Goal: Transaction & Acquisition: Book appointment/travel/reservation

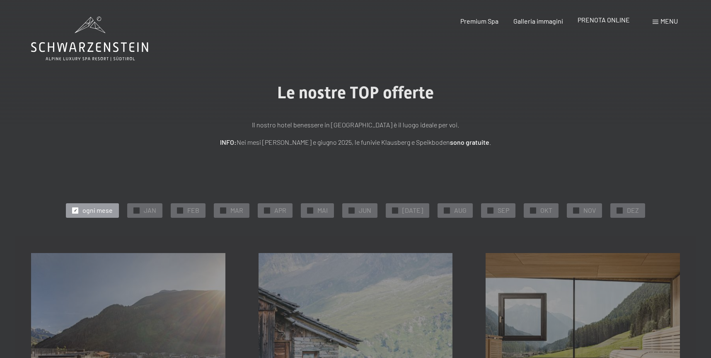
click at [609, 24] on div "PRENOTA ONLINE" at bounding box center [604, 19] width 52 height 9
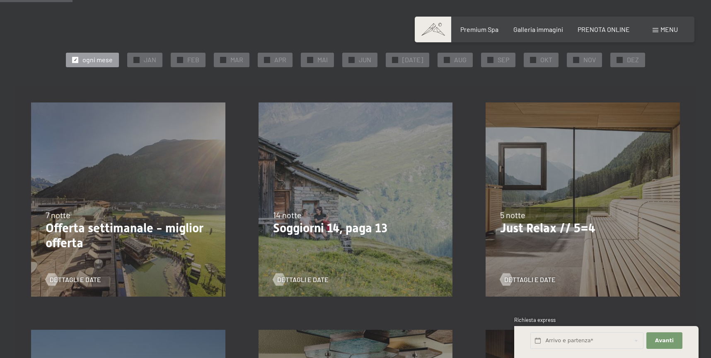
scroll to position [132, 0]
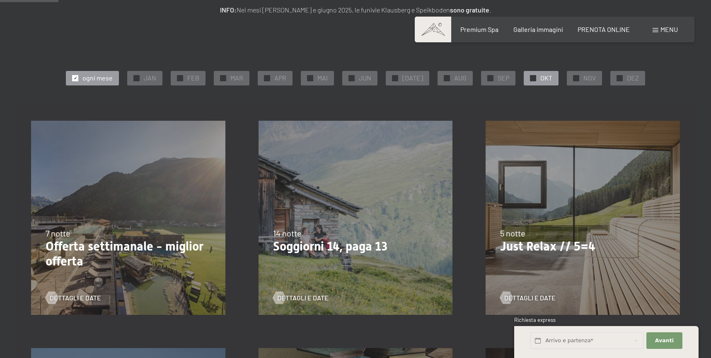
click at [524, 80] on div "✓ OKT" at bounding box center [541, 78] width 35 height 14
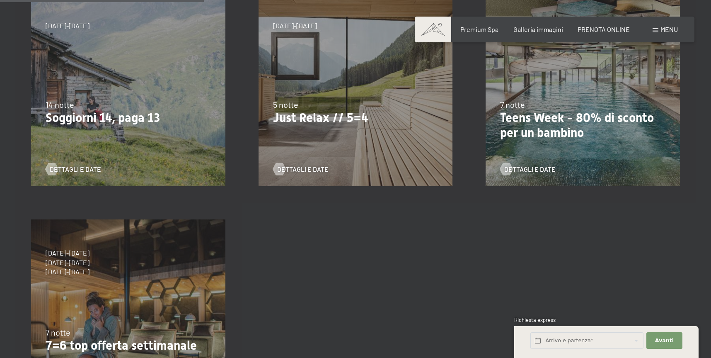
scroll to position [255, 0]
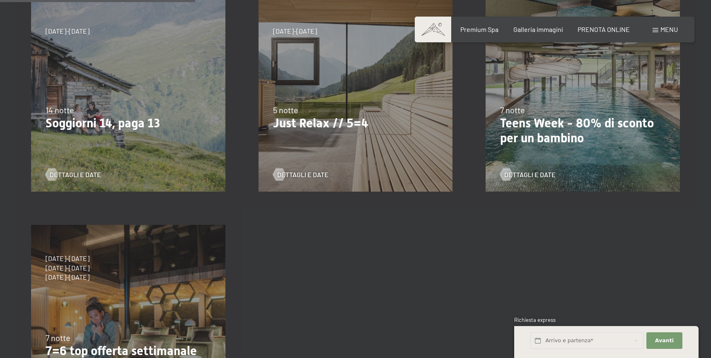
click at [383, 132] on div "7/9/2025-3/10/2025 21/12/2025-26/12/2025 11/1/2026-23/1/2026 8/3/2026-27/3/2026…" at bounding box center [356, 95] width 228 height 228
click at [302, 176] on span "Dettagli e Date" at bounding box center [311, 174] width 51 height 9
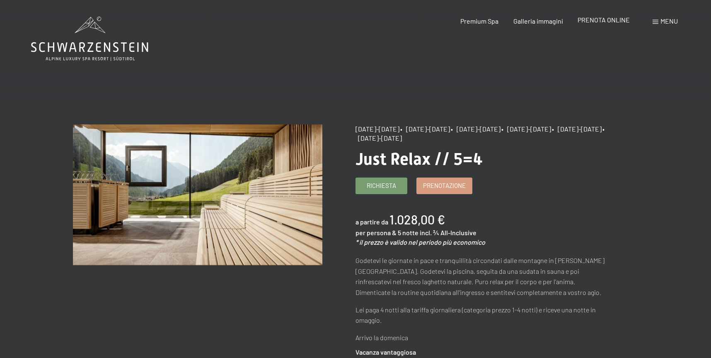
click at [597, 20] on span "PRENOTA ONLINE" at bounding box center [604, 20] width 52 height 8
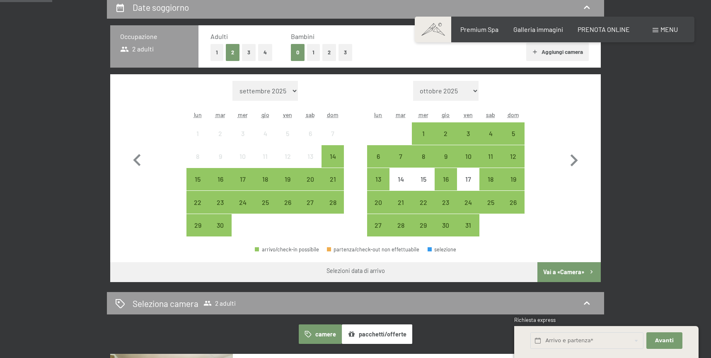
scroll to position [209, 0]
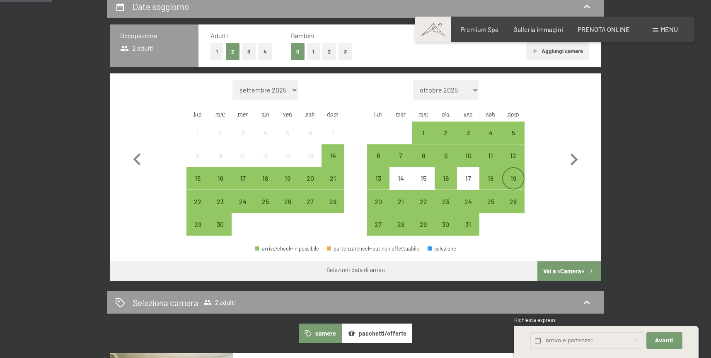
click at [517, 178] on div "19" at bounding box center [513, 185] width 21 height 21
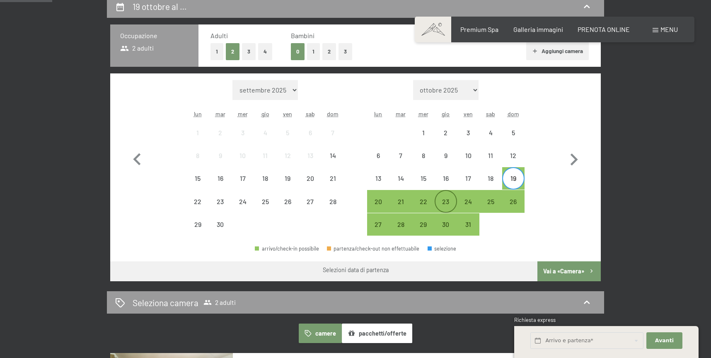
click at [443, 206] on div "23" at bounding box center [446, 208] width 21 height 21
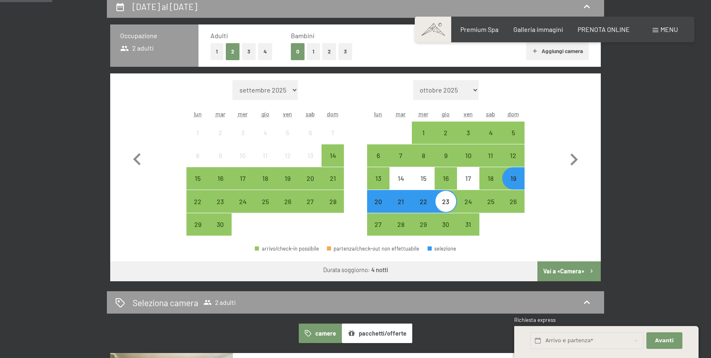
click at [561, 271] on button "Vai a «Camera»" at bounding box center [569, 271] width 63 height 20
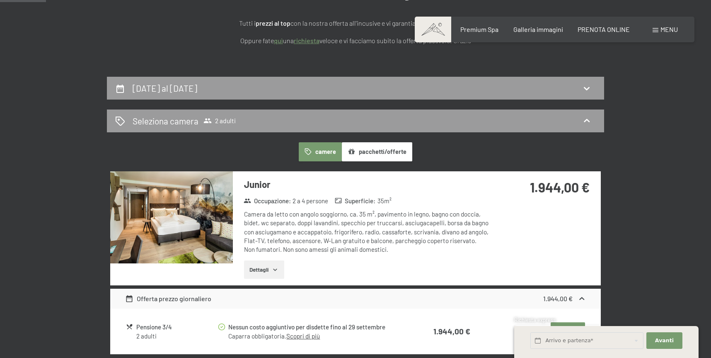
scroll to position [119, 0]
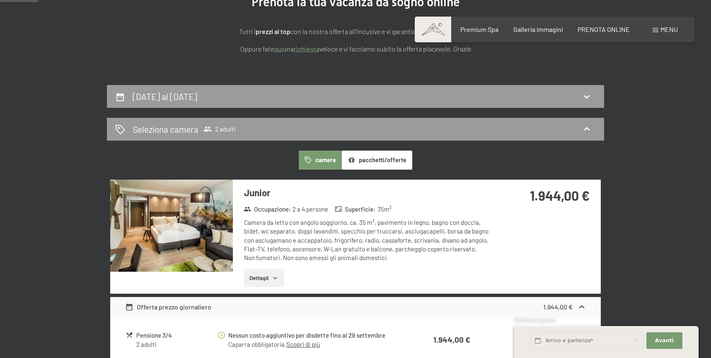
click at [316, 107] on div "19 ottobre al 23 ottobre 2025" at bounding box center [356, 96] width 498 height 23
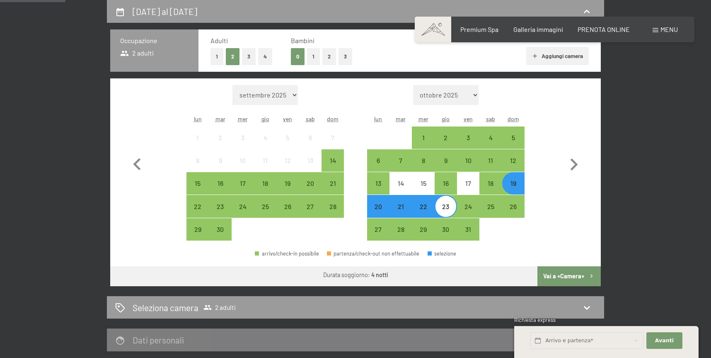
click at [512, 185] on div "19" at bounding box center [513, 190] width 21 height 21
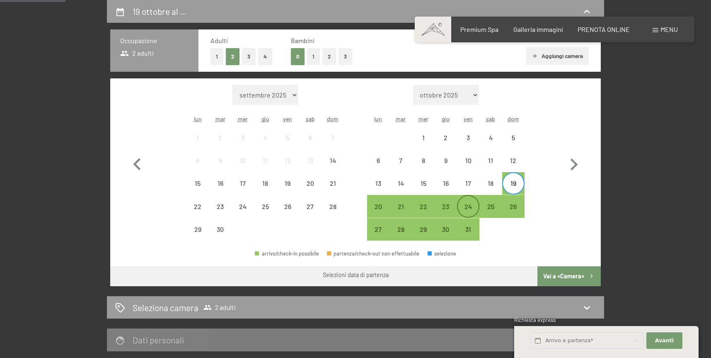
click at [475, 208] on div "24" at bounding box center [468, 213] width 21 height 21
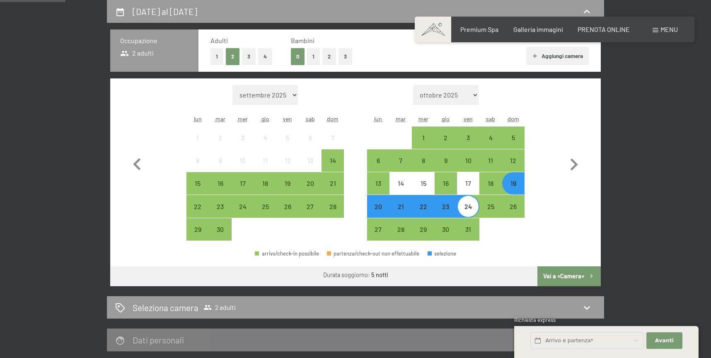
click at [567, 277] on button "Vai a «Camera»" at bounding box center [569, 276] width 63 height 20
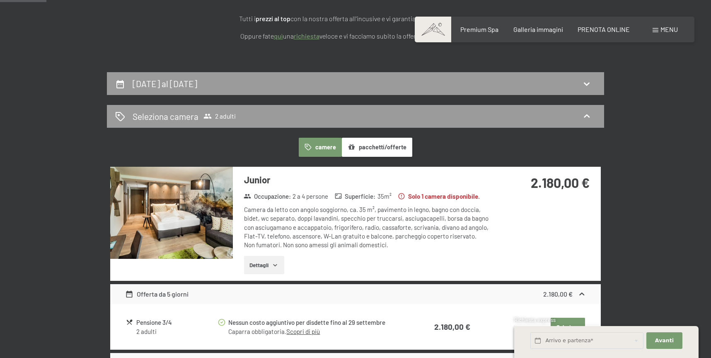
scroll to position [114, 0]
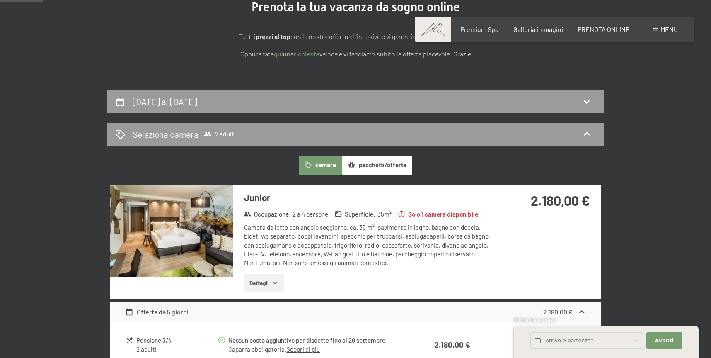
click at [322, 170] on button "camere" at bounding box center [320, 164] width 43 height 19
click at [363, 99] on div "19 ottobre al 24 ottobre 2025" at bounding box center [355, 101] width 481 height 12
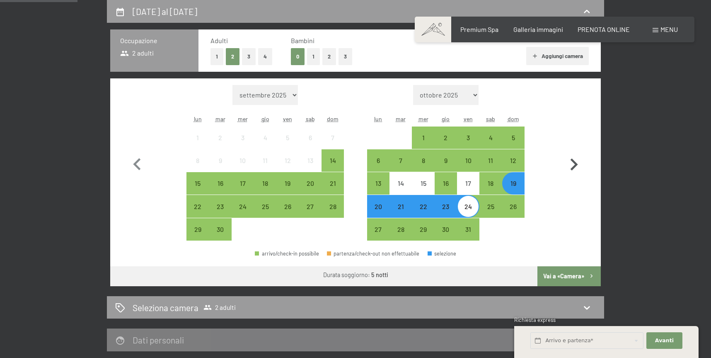
click at [572, 164] on icon "button" at bounding box center [574, 165] width 24 height 24
select select "2025-10-01"
select select "2025-11-01"
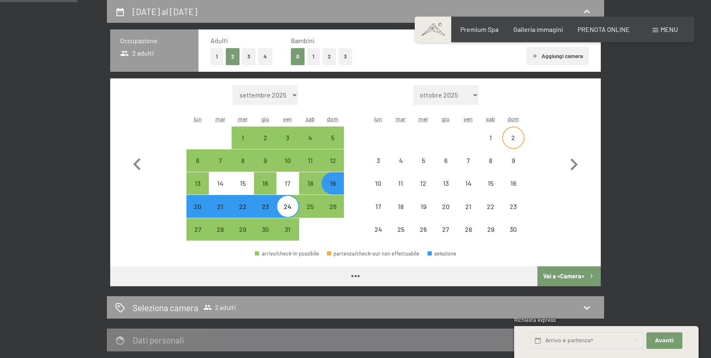
select select "2025-10-01"
select select "2025-11-01"
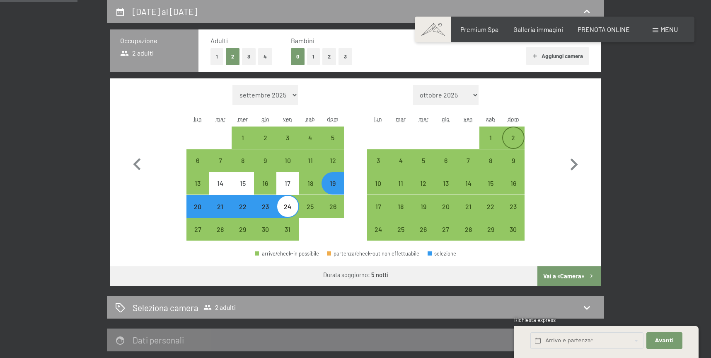
click at [516, 135] on div "2" at bounding box center [513, 144] width 21 height 21
select select "2025-10-01"
select select "2025-11-01"
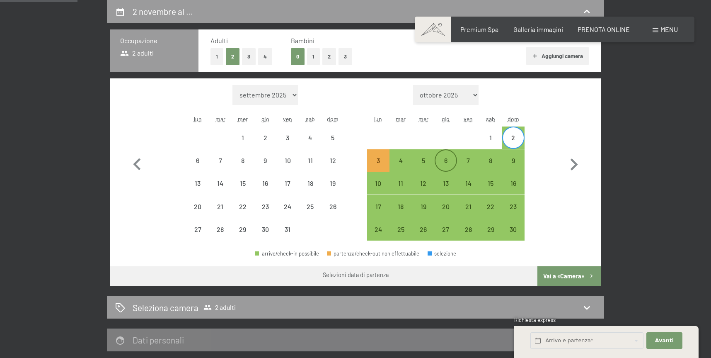
click at [451, 163] on div "6" at bounding box center [446, 167] width 21 height 21
select select "2025-10-01"
select select "2025-11-01"
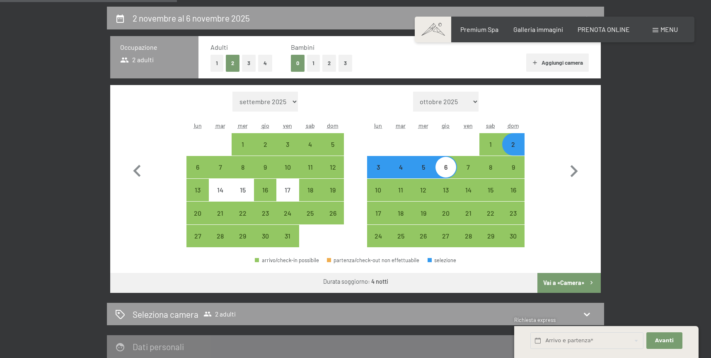
click at [576, 282] on button "Vai a «Camera»" at bounding box center [569, 283] width 63 height 20
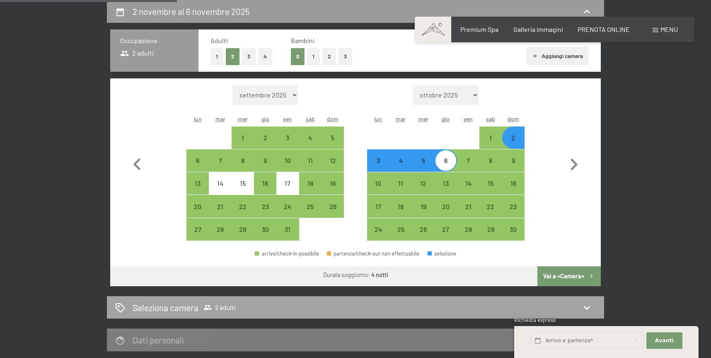
select select "2025-10-01"
select select "2025-11-01"
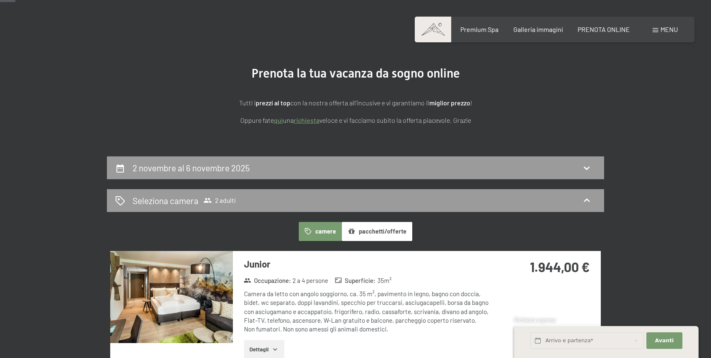
click at [576, 176] on div "2 novembre al 6 novembre 2025" at bounding box center [356, 167] width 498 height 23
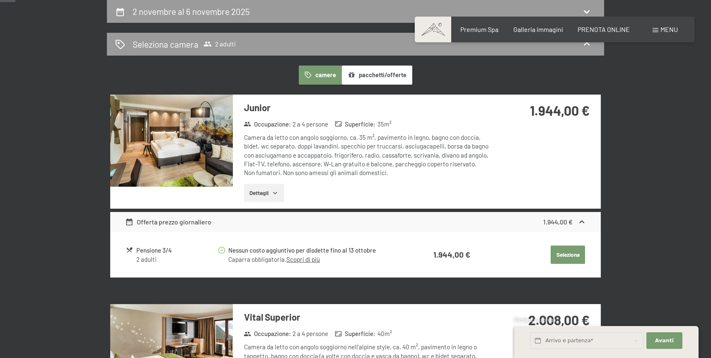
select select "2025-10-01"
select select "2025-11-01"
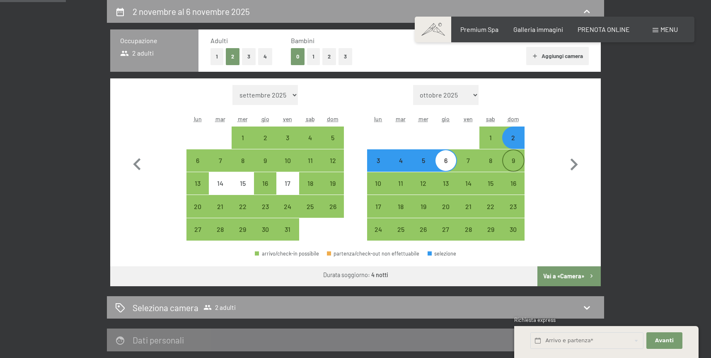
click at [518, 161] on div "9" at bounding box center [513, 167] width 21 height 21
select select "2025-10-01"
select select "2025-11-01"
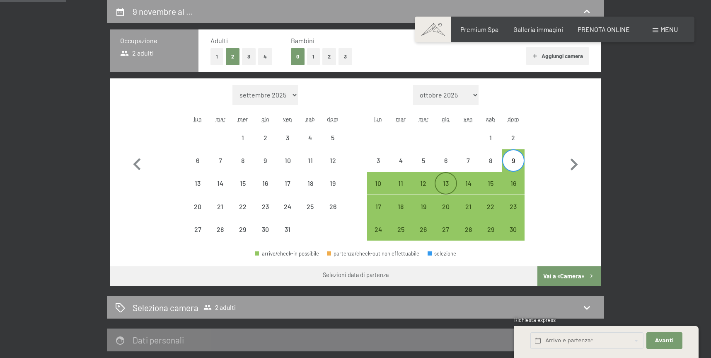
click at [444, 182] on div "13" at bounding box center [446, 190] width 21 height 21
select select "2025-10-01"
select select "2025-11-01"
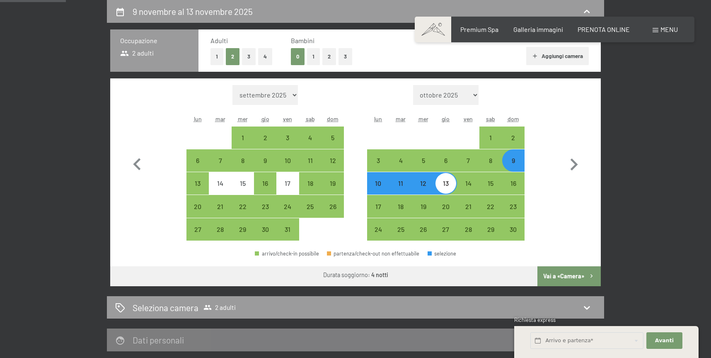
click at [580, 282] on button "Vai a «Camera»" at bounding box center [569, 276] width 63 height 20
select select "2025-10-01"
select select "2025-11-01"
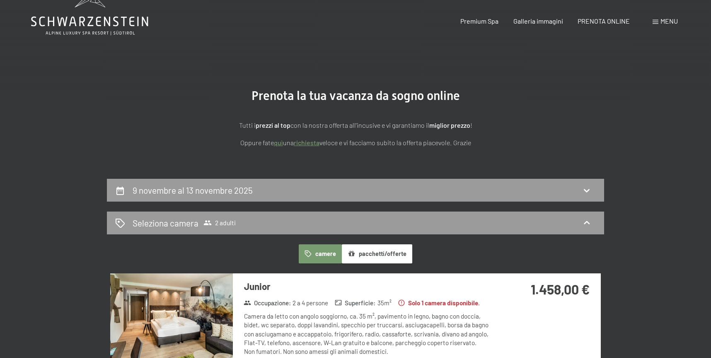
scroll to position [0, 0]
